Goal: Transaction & Acquisition: Purchase product/service

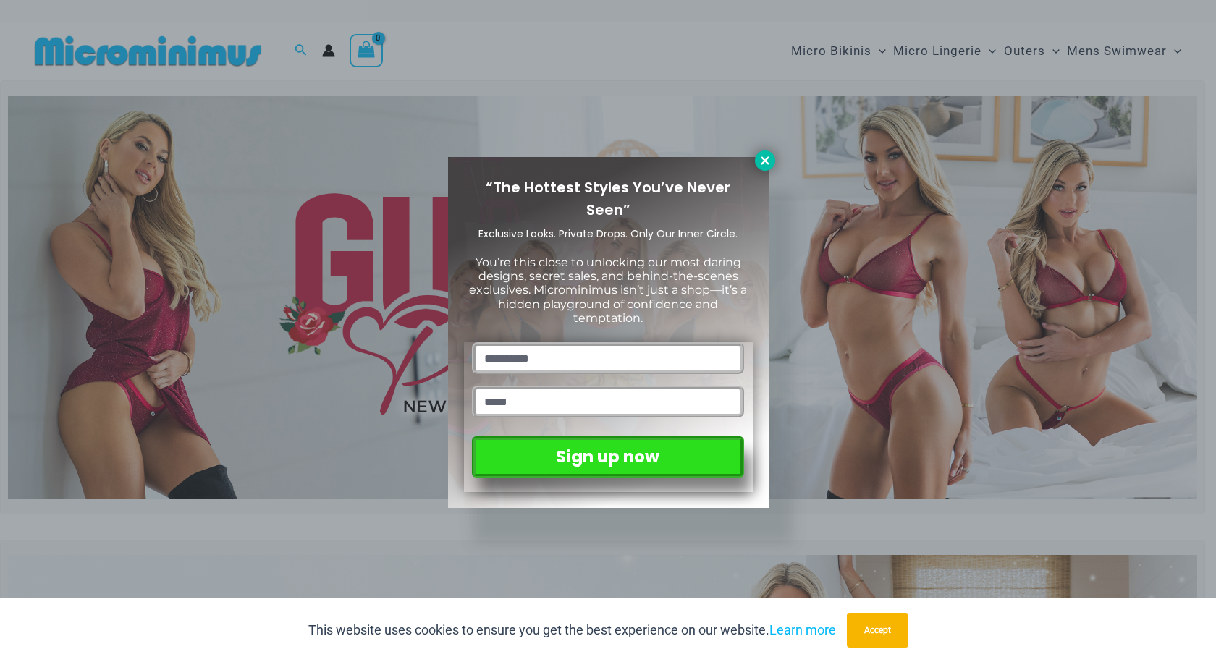
click at [767, 158] on icon at bounding box center [765, 160] width 8 height 8
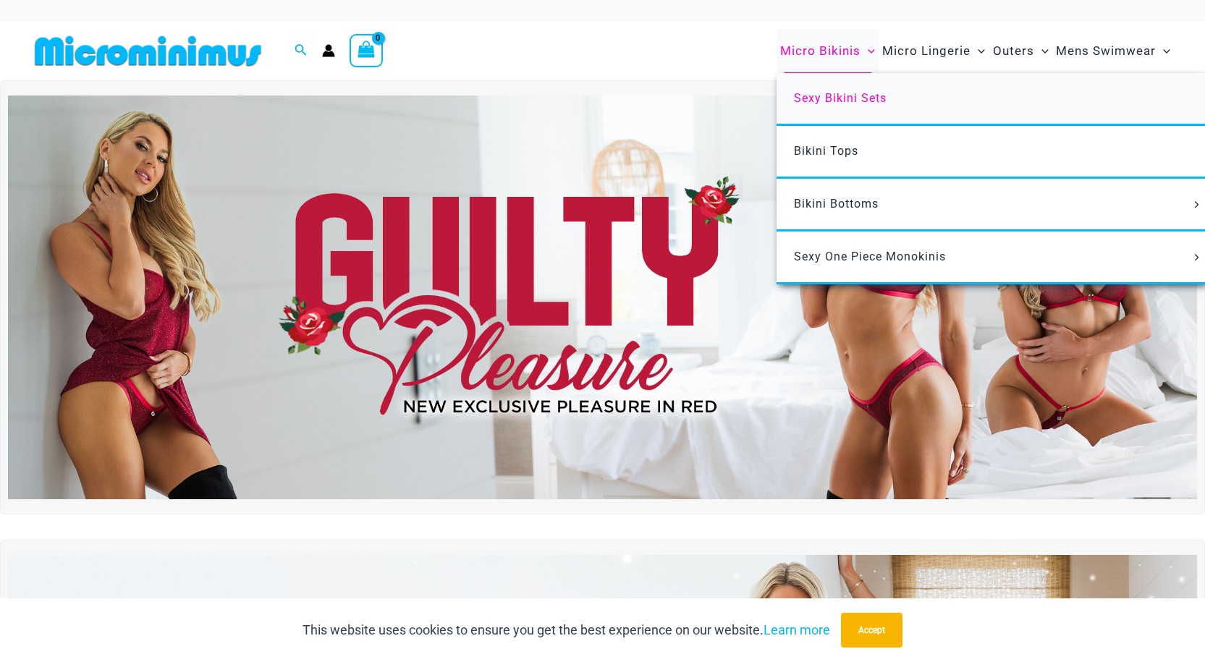
click at [830, 96] on span "Sexy Bikini Sets" at bounding box center [840, 98] width 93 height 14
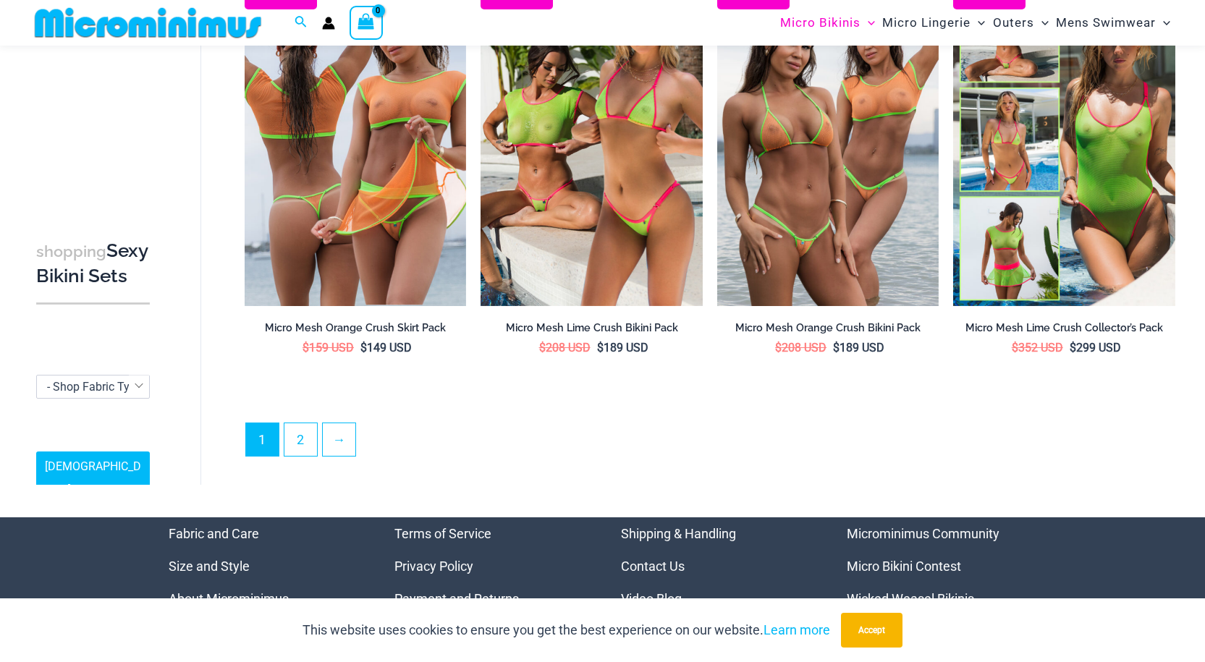
scroll to position [3247, 0]
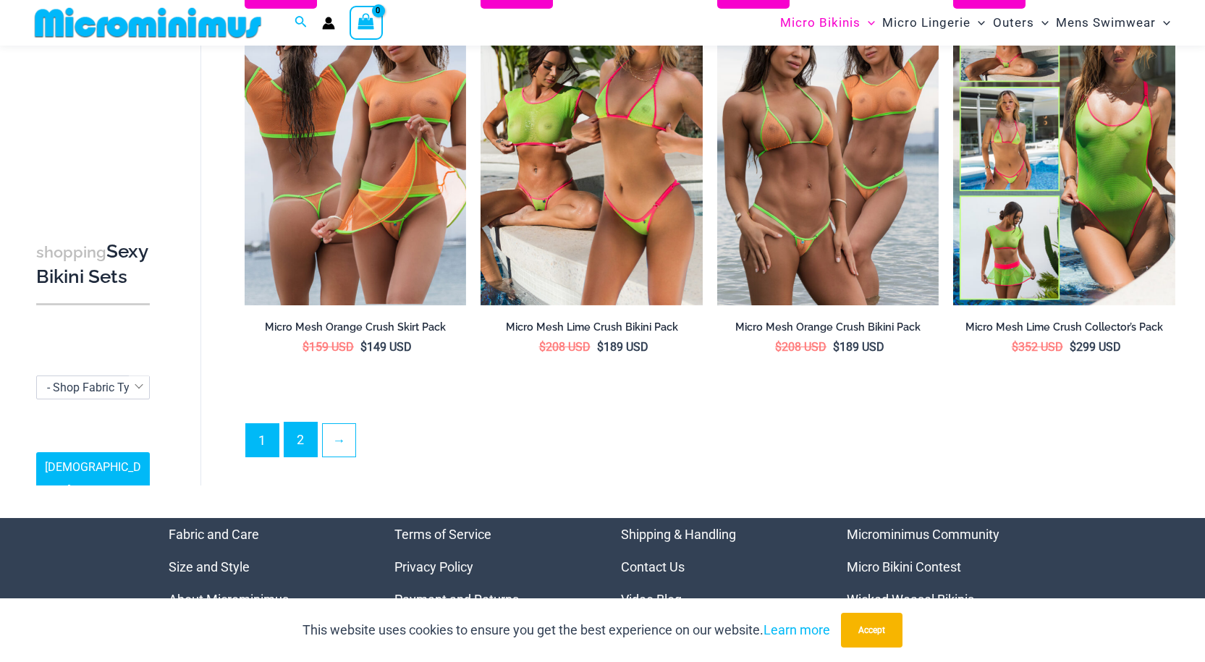
click at [304, 440] on link "2" at bounding box center [301, 440] width 33 height 34
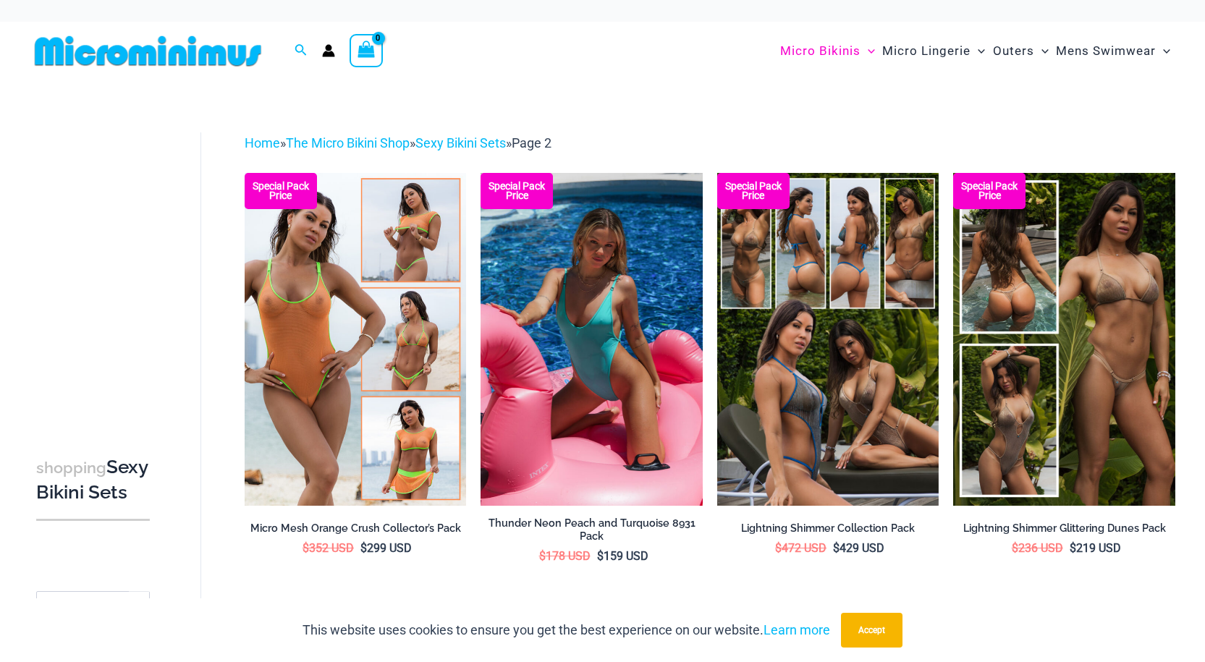
click at [581, 332] on img at bounding box center [592, 339] width 222 height 333
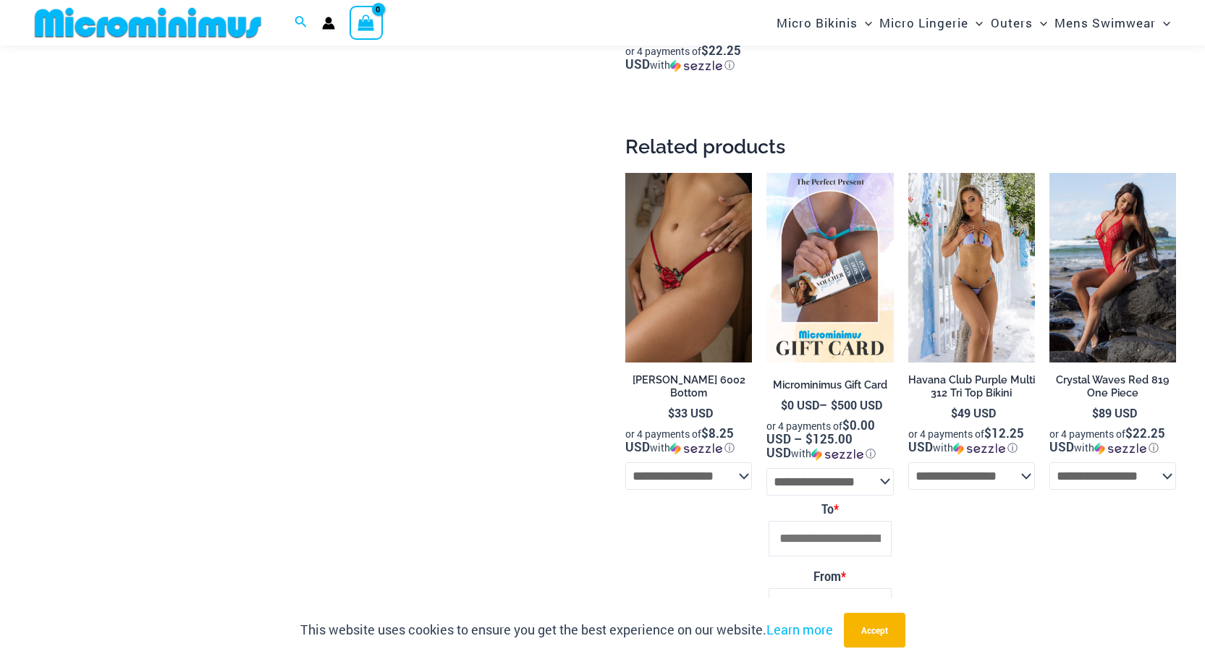
scroll to position [2164, 0]
click at [963, 273] on img at bounding box center [972, 269] width 127 height 190
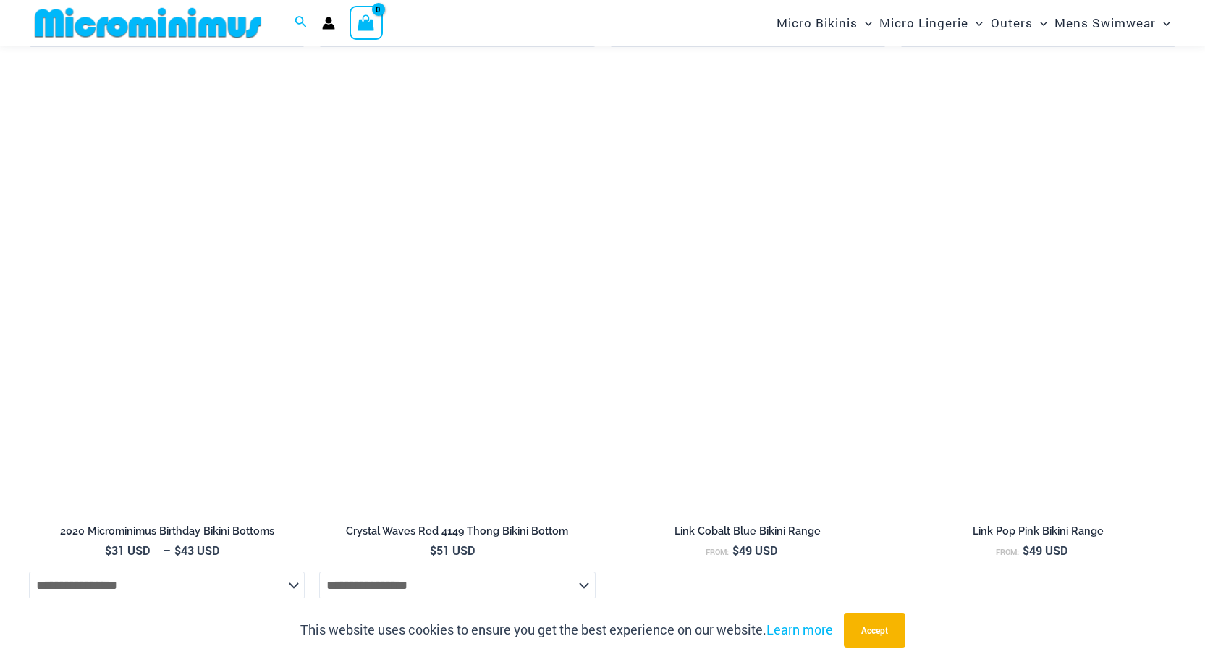
scroll to position [3756, 0]
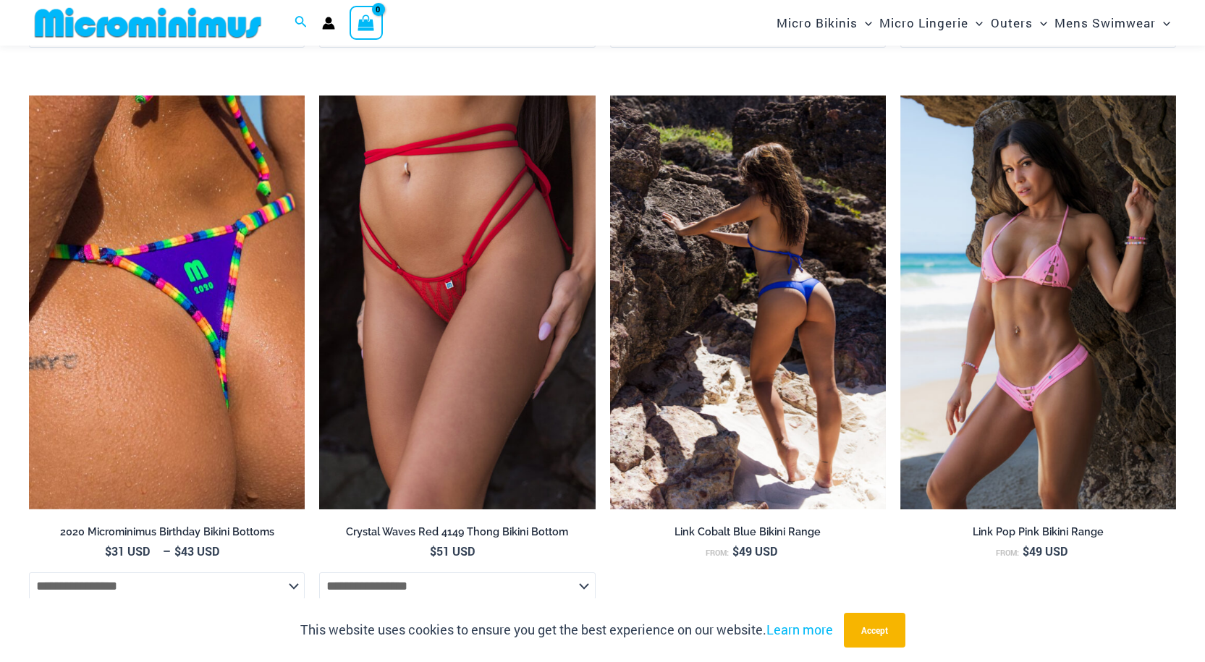
click at [751, 320] on img at bounding box center [748, 303] width 276 height 414
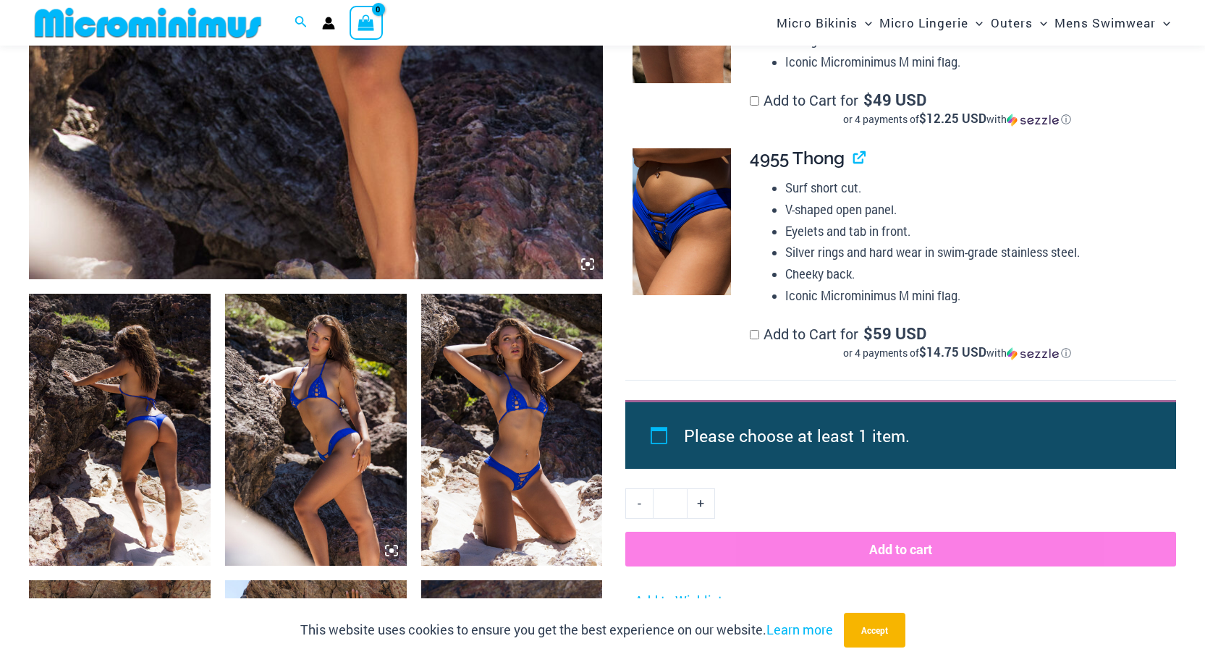
scroll to position [714, 0]
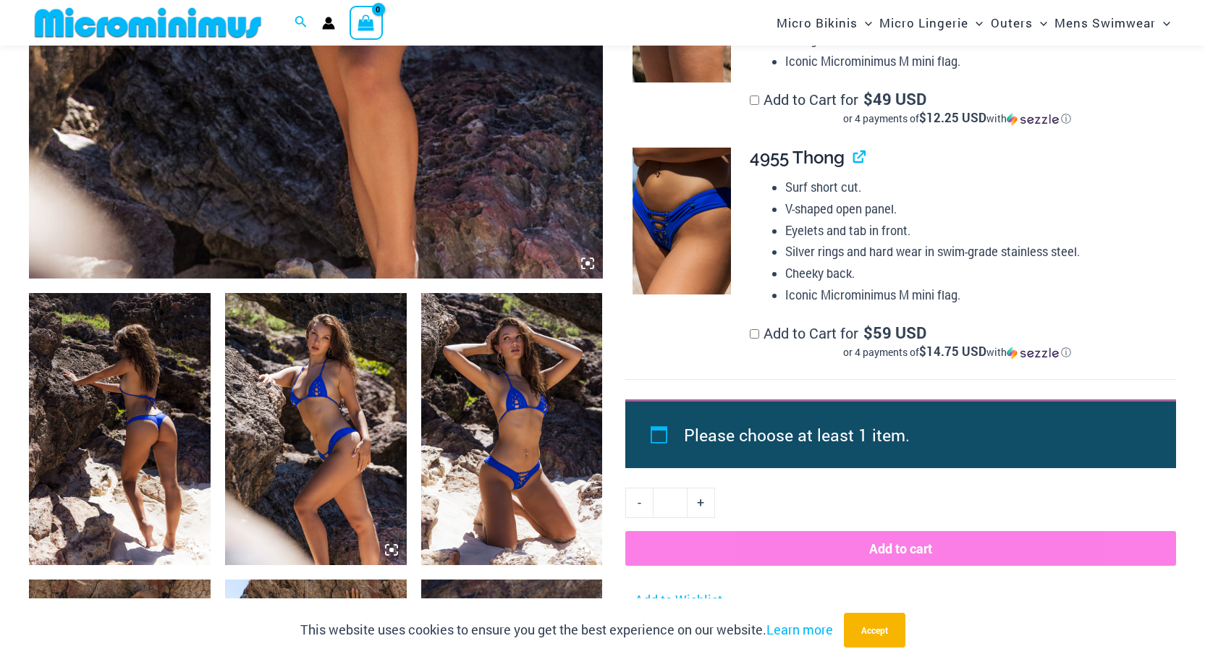
click at [154, 427] on img at bounding box center [120, 429] width 182 height 272
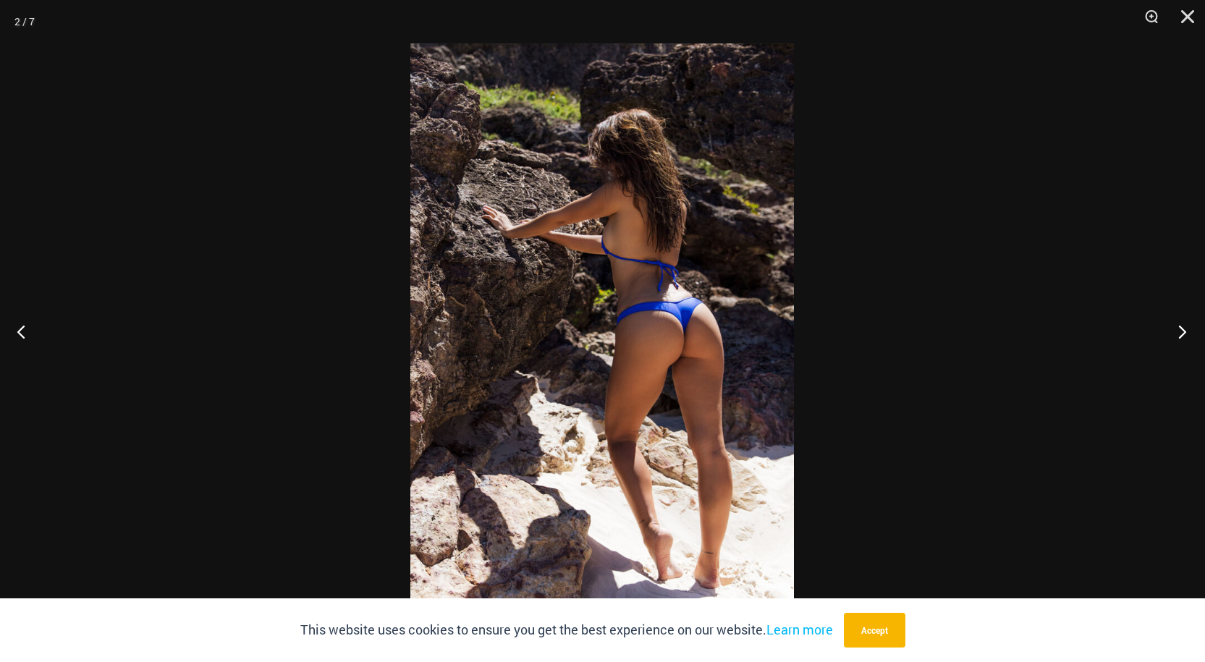
click at [1173, 331] on button "Next" at bounding box center [1178, 331] width 54 height 72
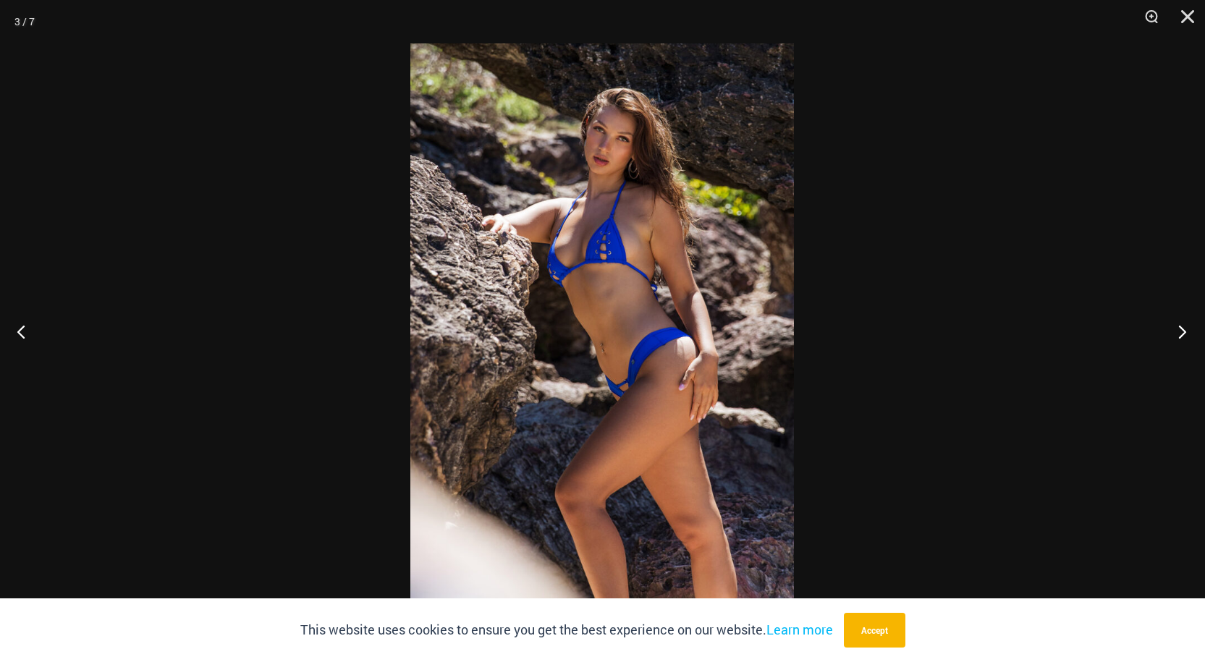
click at [1173, 331] on button "Next" at bounding box center [1178, 331] width 54 height 72
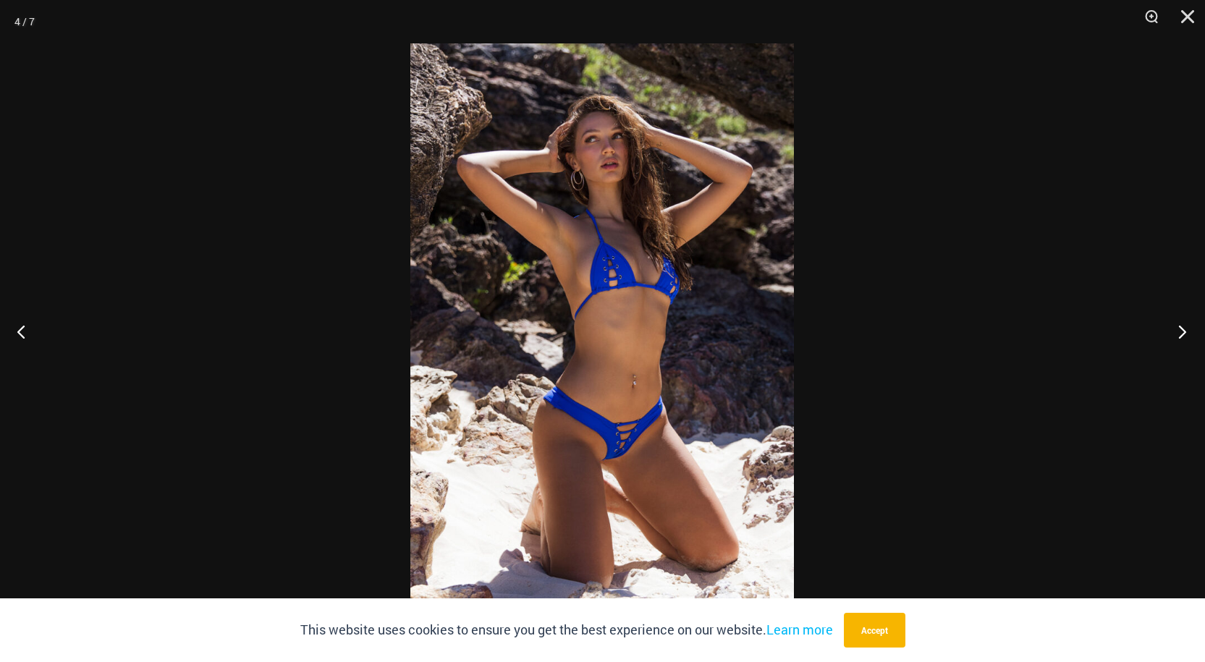
click at [1173, 331] on button "Next" at bounding box center [1178, 331] width 54 height 72
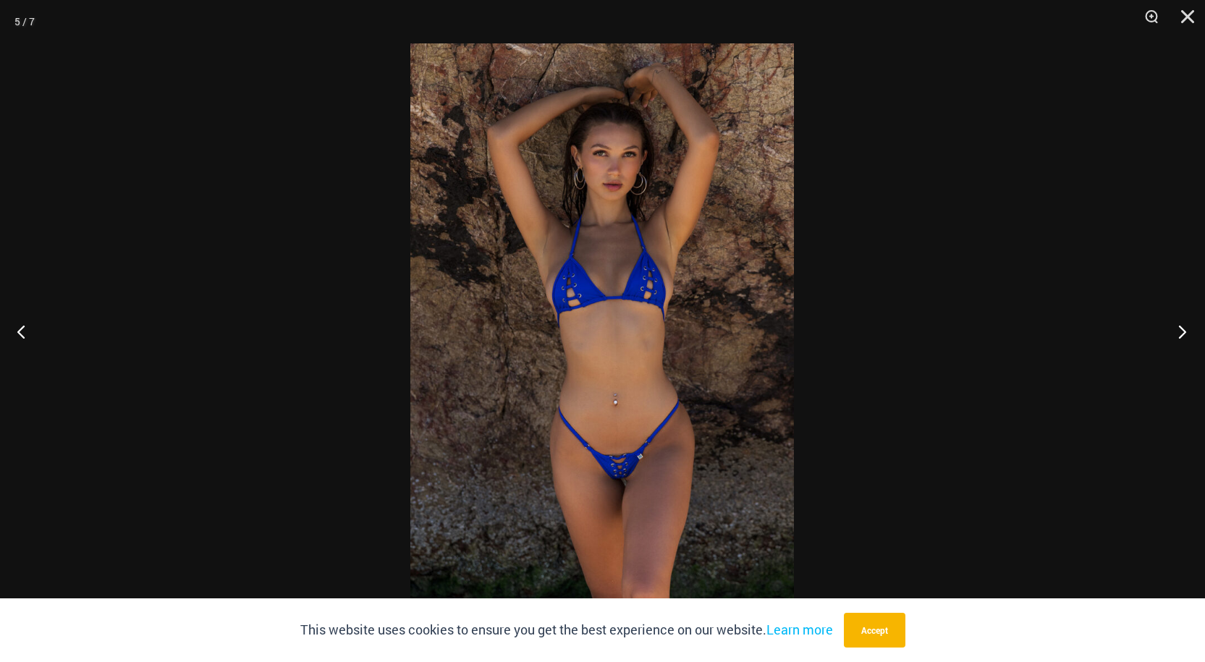
click at [1173, 331] on button "Next" at bounding box center [1178, 331] width 54 height 72
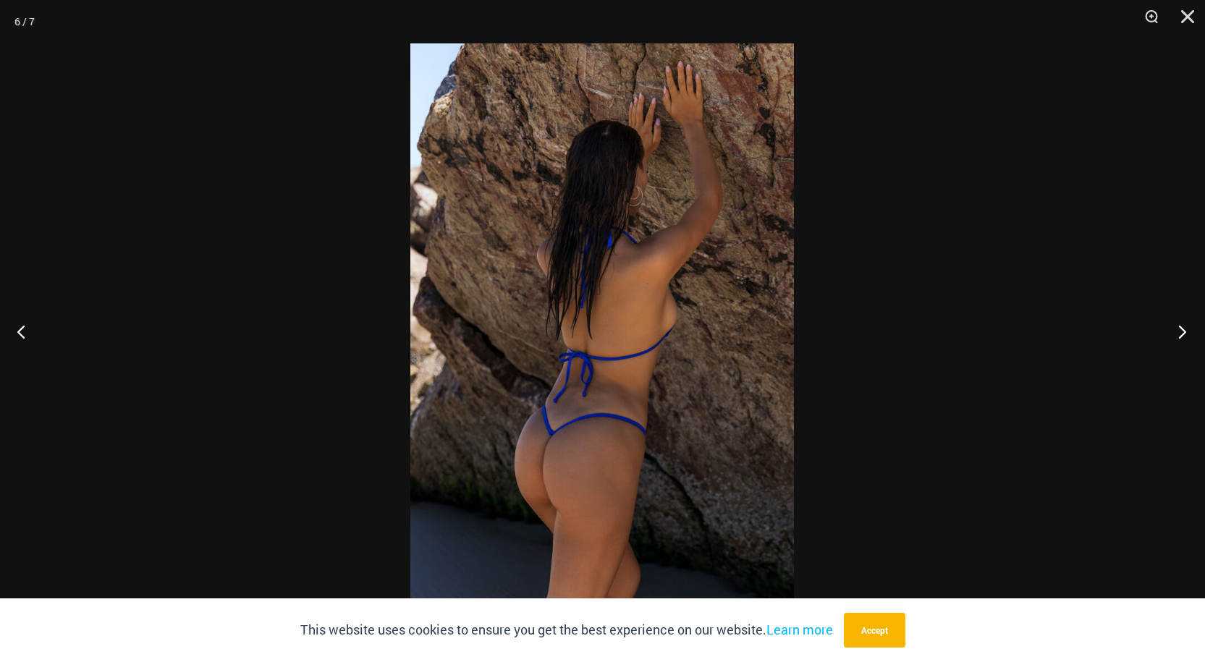
click at [1173, 331] on button "Next" at bounding box center [1178, 331] width 54 height 72
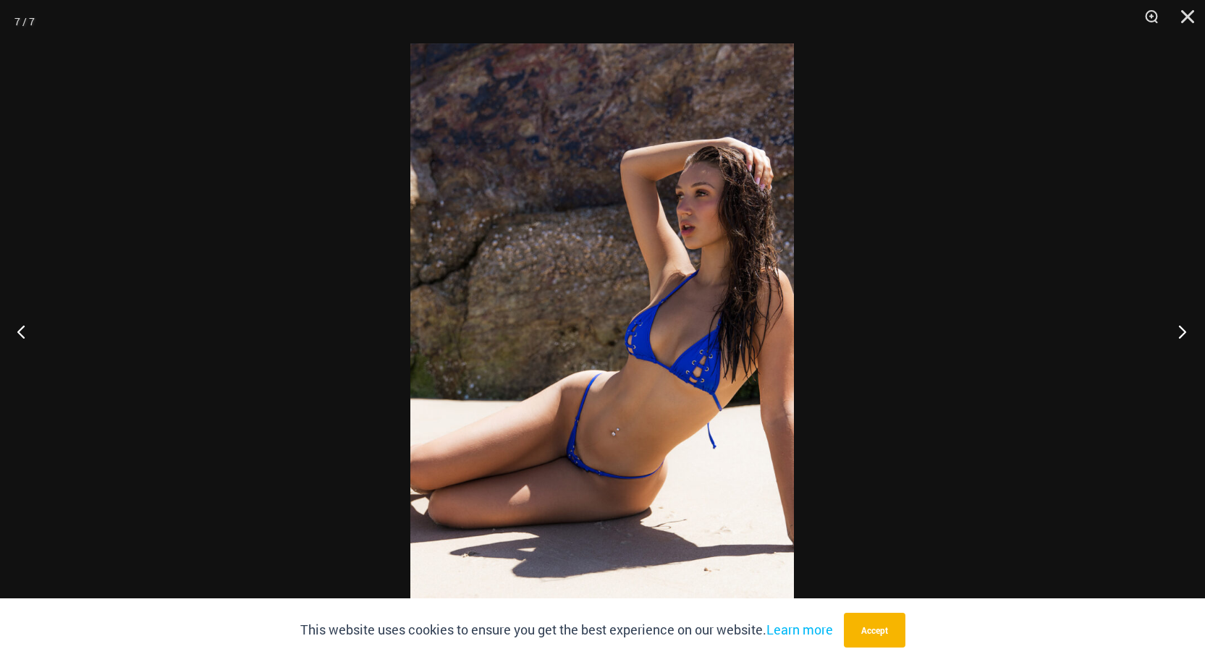
click at [1173, 331] on button "Next" at bounding box center [1178, 331] width 54 height 72
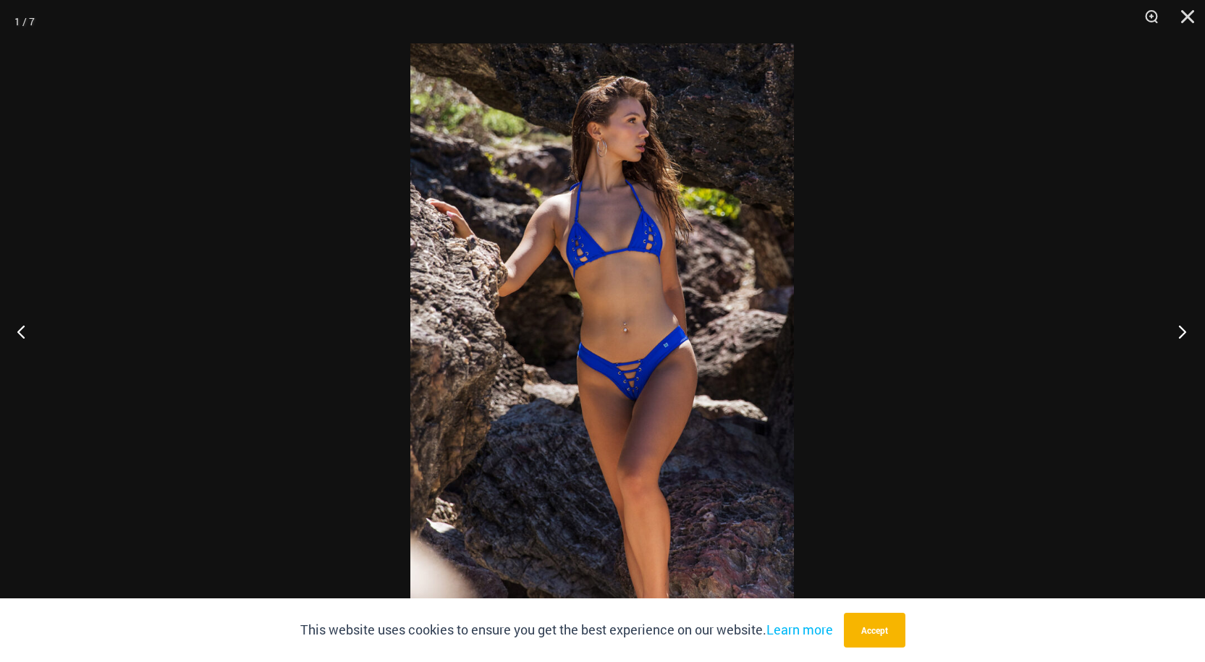
click at [1173, 331] on button "Next" at bounding box center [1178, 331] width 54 height 72
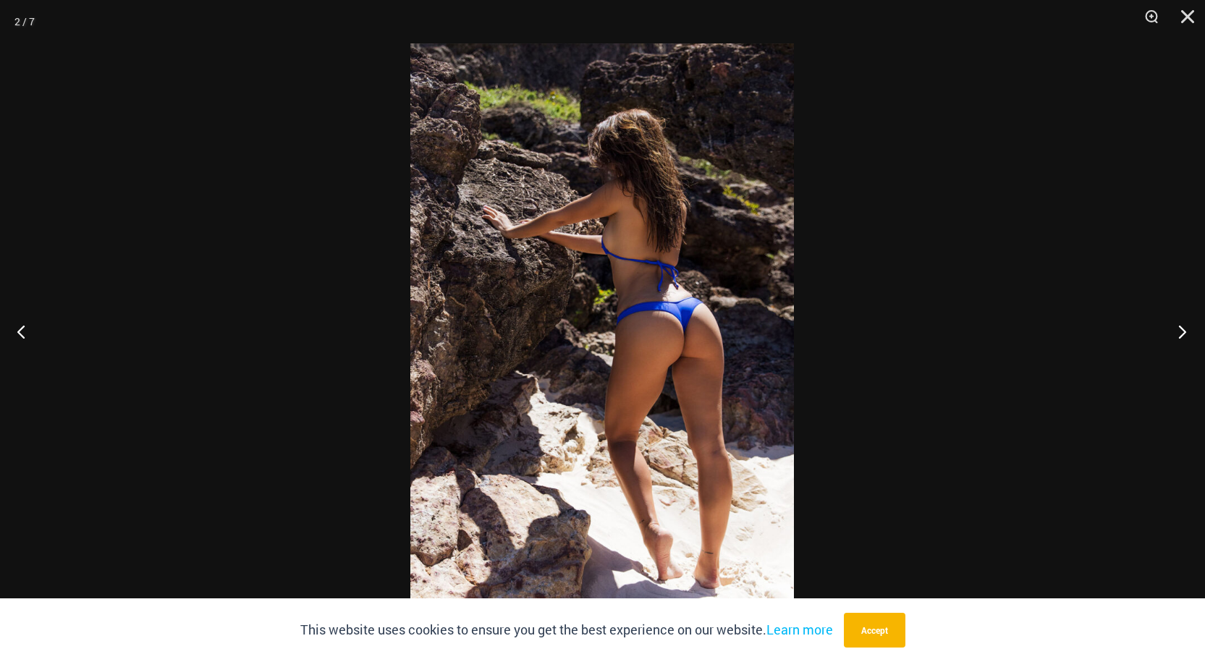
click at [1173, 331] on button "Next" at bounding box center [1178, 331] width 54 height 72
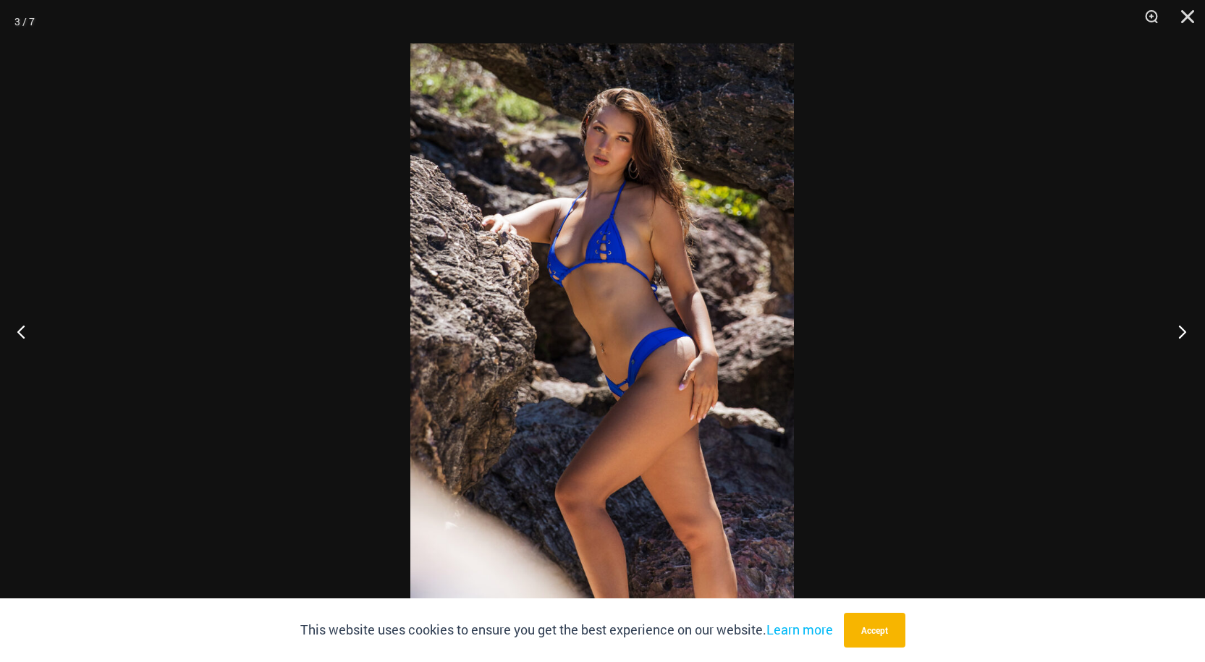
click at [1173, 331] on button "Next" at bounding box center [1178, 331] width 54 height 72
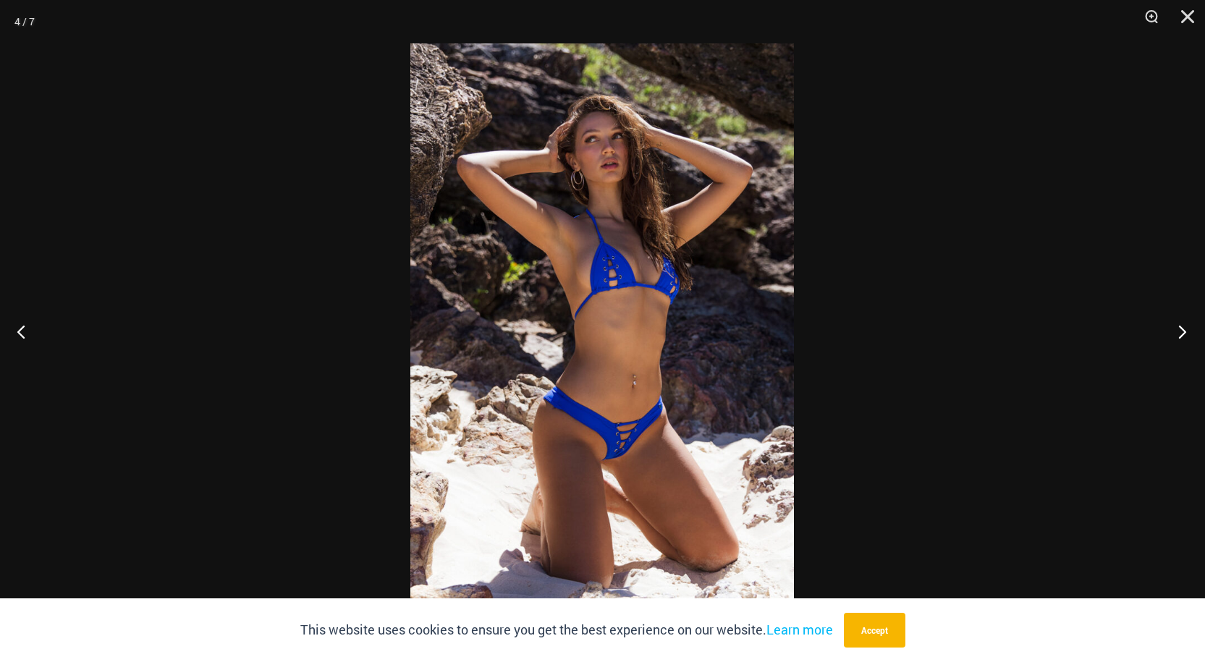
click at [1173, 331] on button "Next" at bounding box center [1178, 331] width 54 height 72
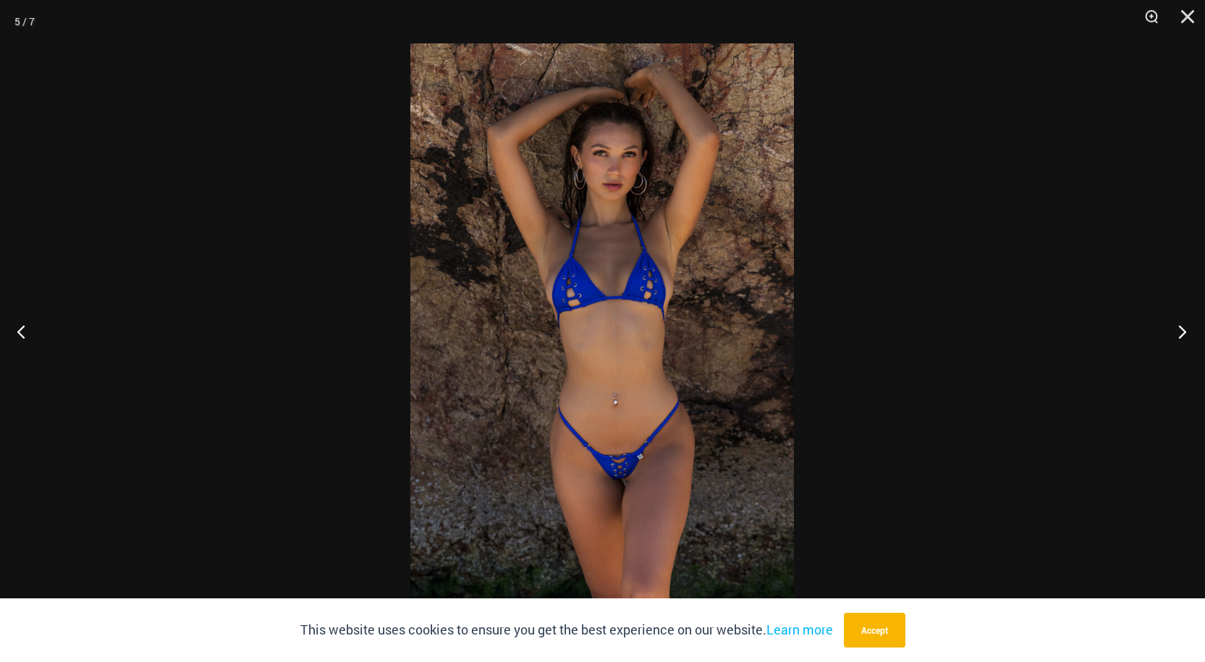
click at [1173, 331] on button "Next" at bounding box center [1178, 331] width 54 height 72
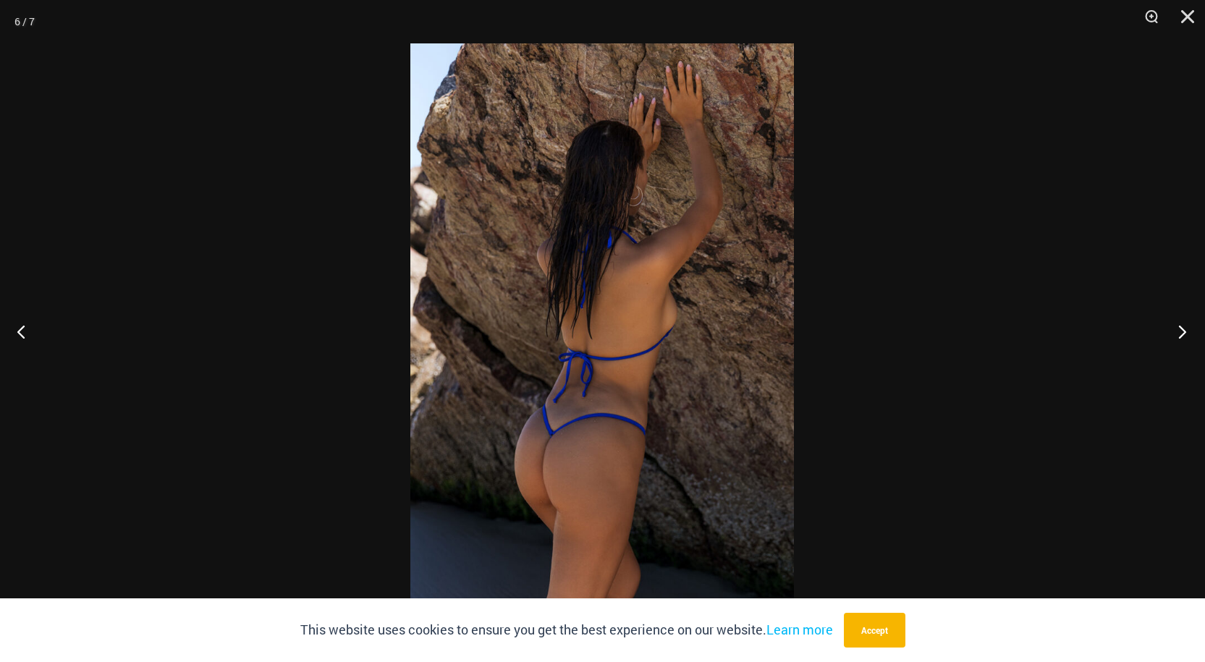
click at [1173, 331] on button "Next" at bounding box center [1178, 331] width 54 height 72
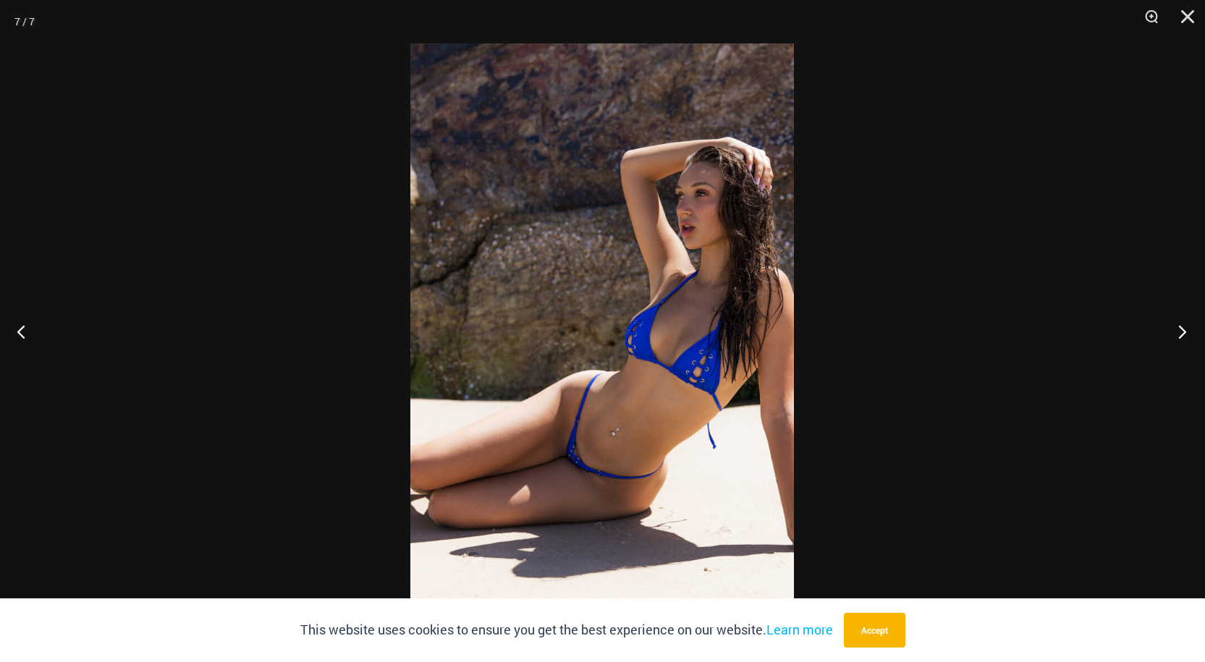
click at [1173, 331] on button "Next" at bounding box center [1178, 331] width 54 height 72
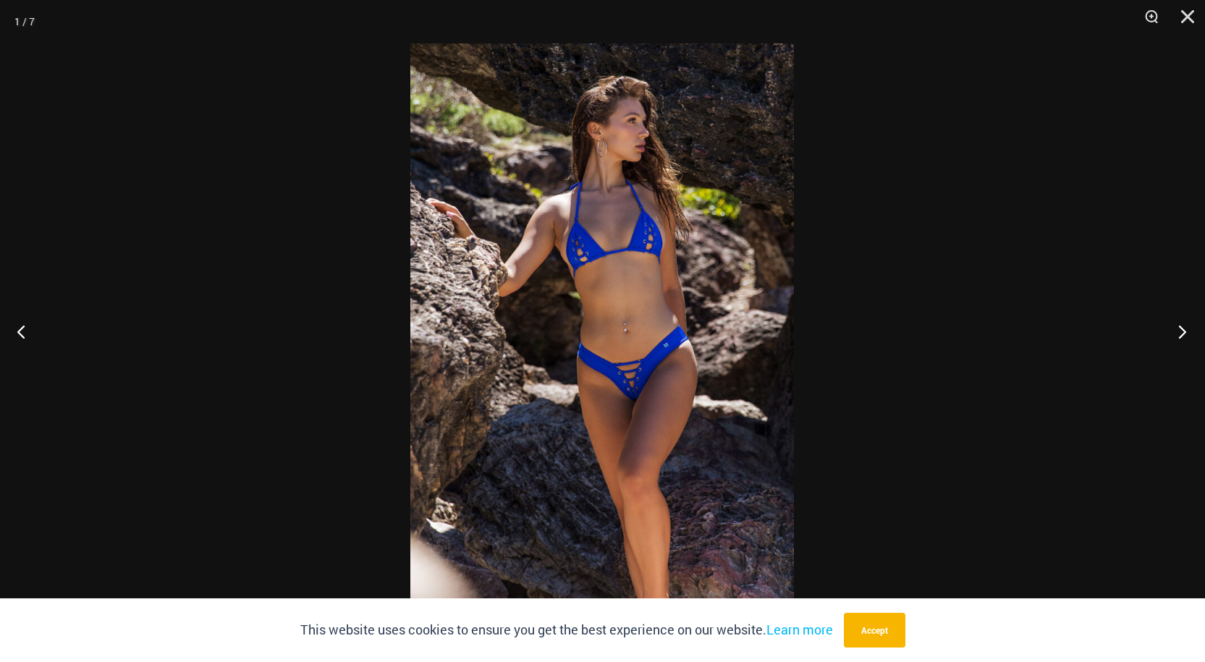
click at [1173, 331] on button "Next" at bounding box center [1178, 331] width 54 height 72
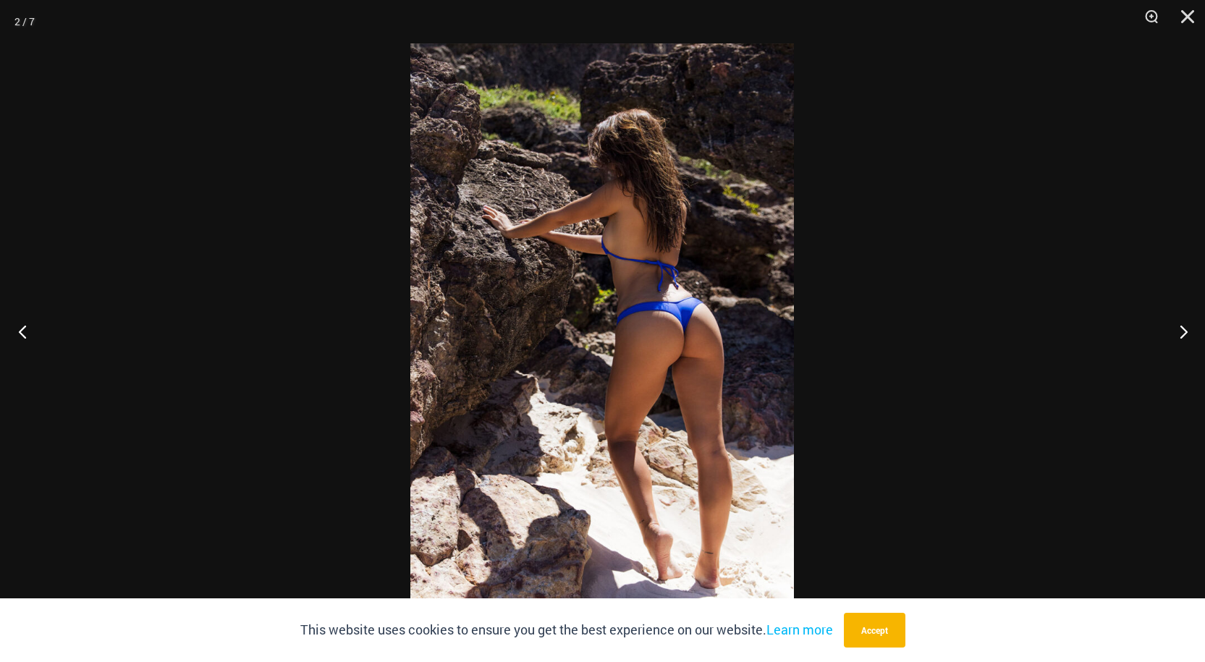
click at [30, 331] on button "Previous" at bounding box center [27, 331] width 54 height 72
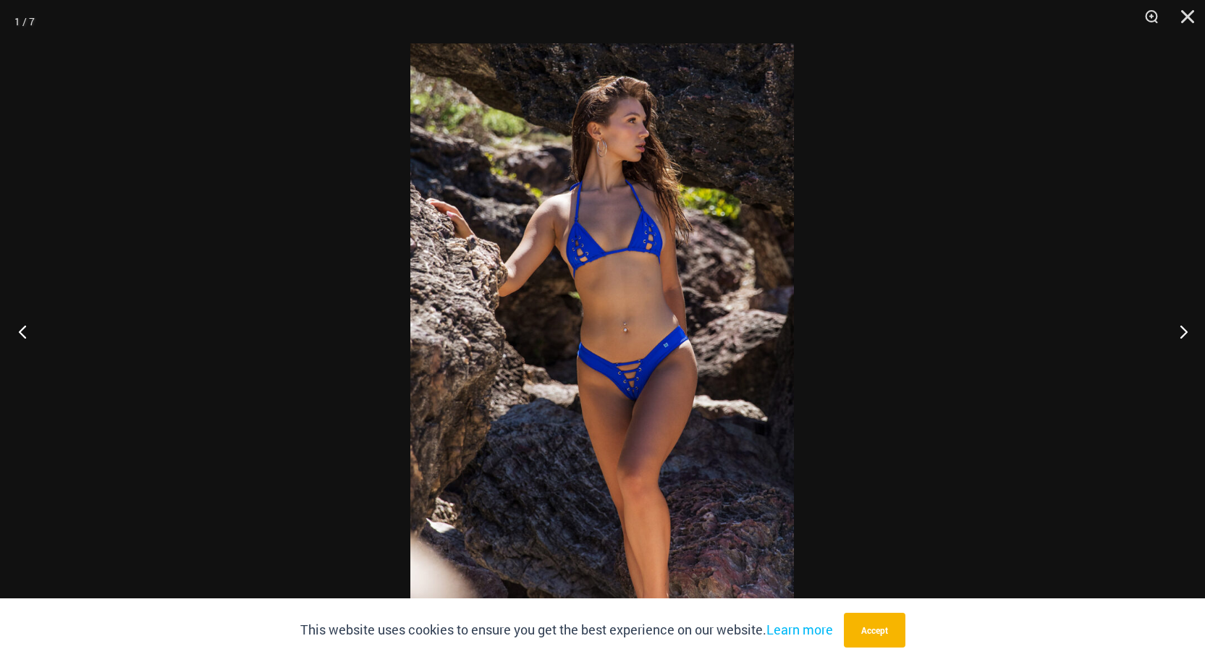
click at [30, 331] on button "Previous" at bounding box center [27, 331] width 54 height 72
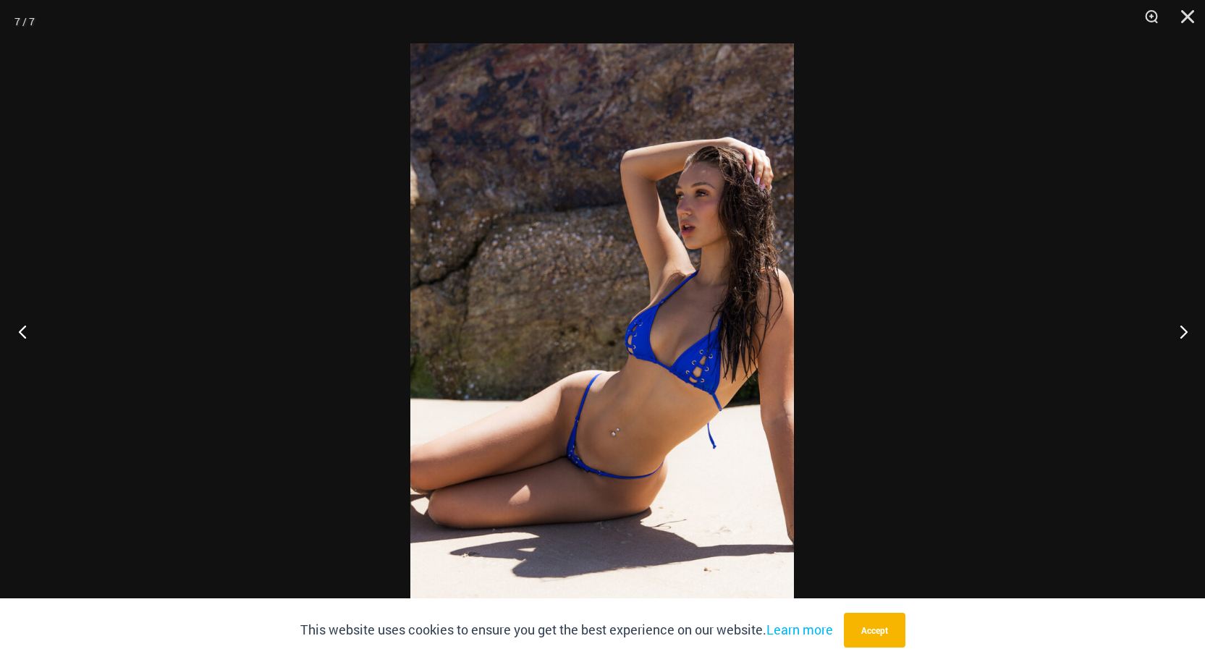
click at [30, 330] on button "Previous" at bounding box center [27, 331] width 54 height 72
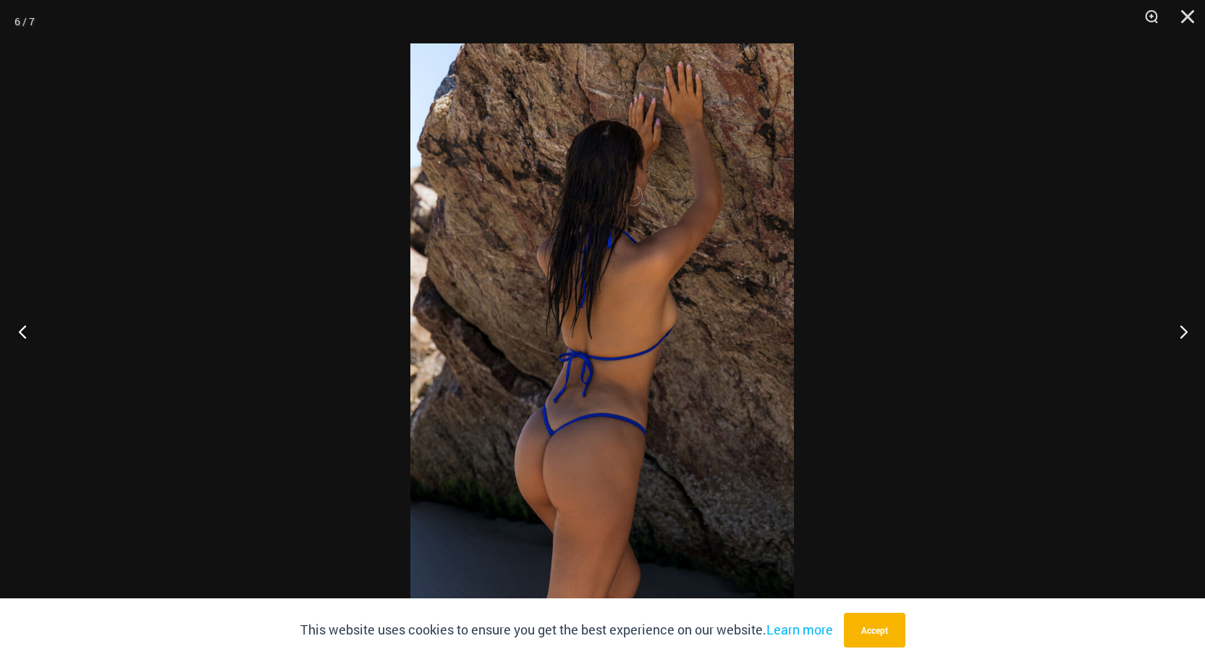
click at [30, 330] on button "Previous" at bounding box center [27, 331] width 54 height 72
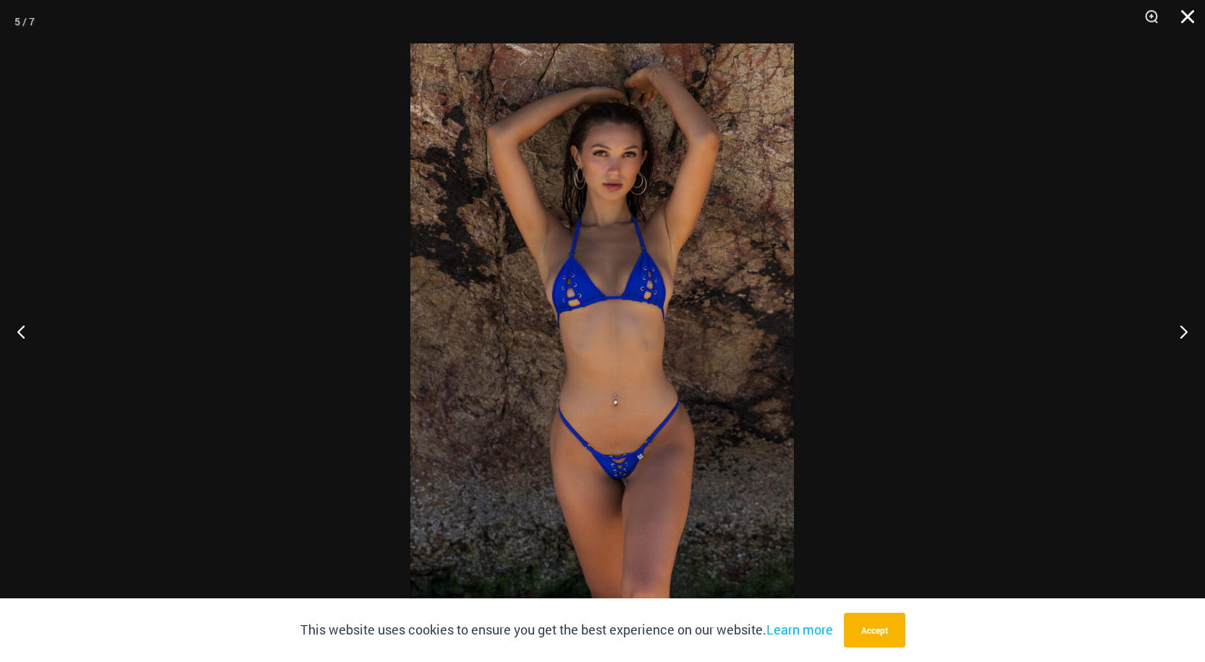
click at [1189, 13] on button "Close" at bounding box center [1183, 21] width 36 height 43
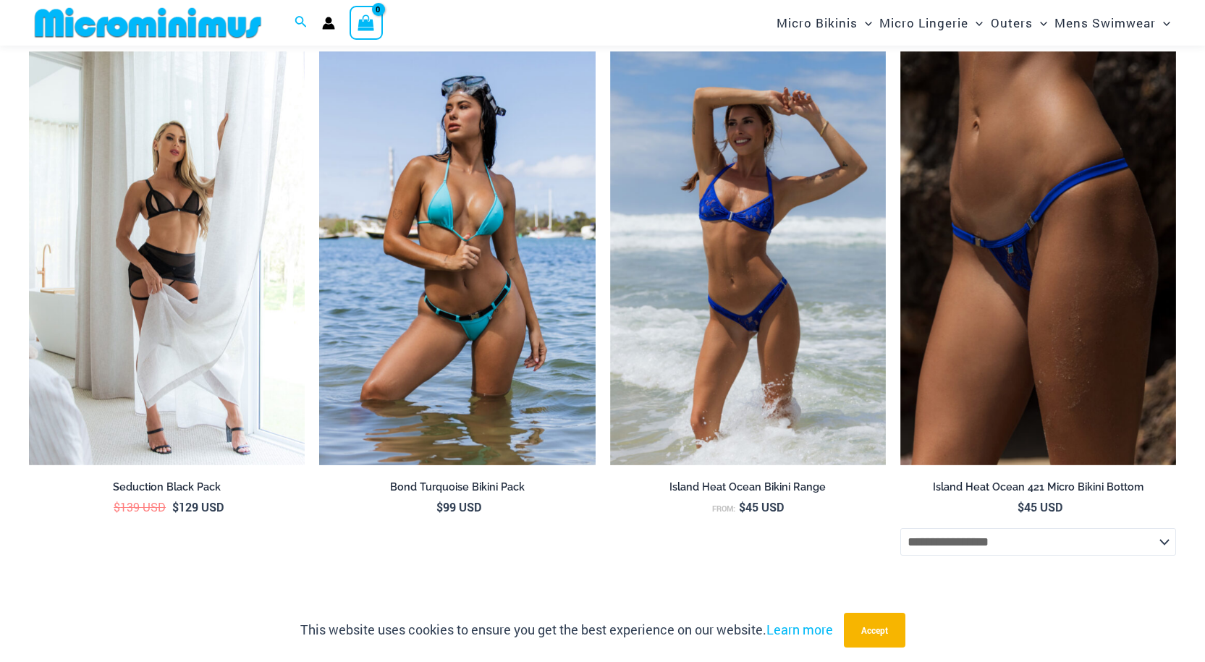
scroll to position [4506, 0]
